Goal: Information Seeking & Learning: Learn about a topic

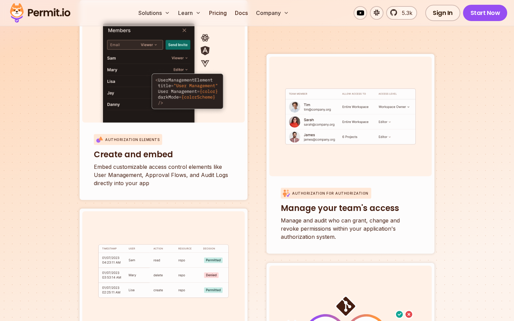
scroll to position [2344, 0]
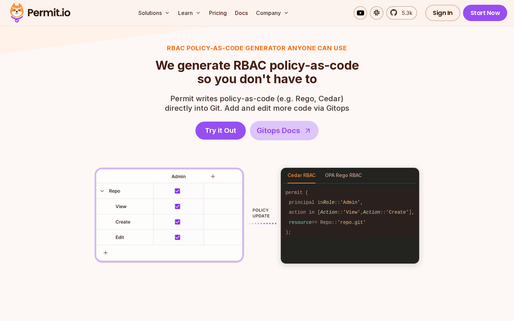
scroll to position [936, 0]
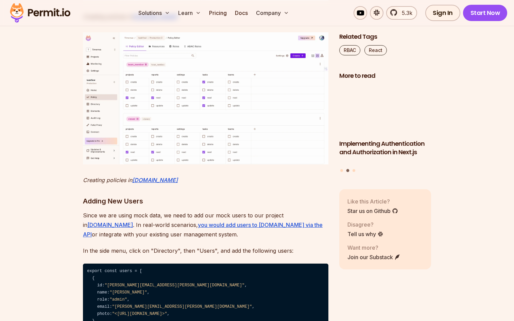
scroll to position [3273, 0]
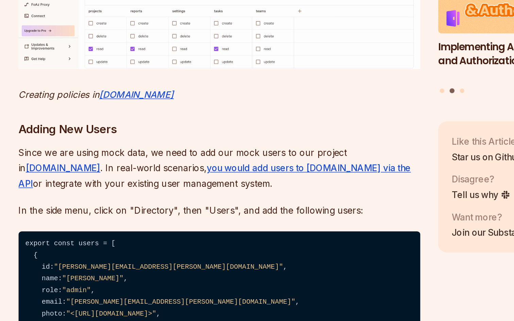
click at [204, 178] on p "Creating policies in Permit.io" at bounding box center [205, 173] width 245 height 10
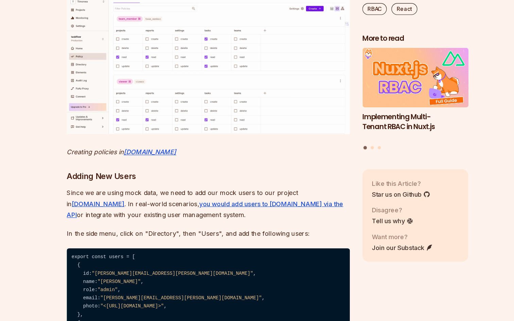
scroll to position [3272, 0]
